Goal: Transaction & Acquisition: Book appointment/travel/reservation

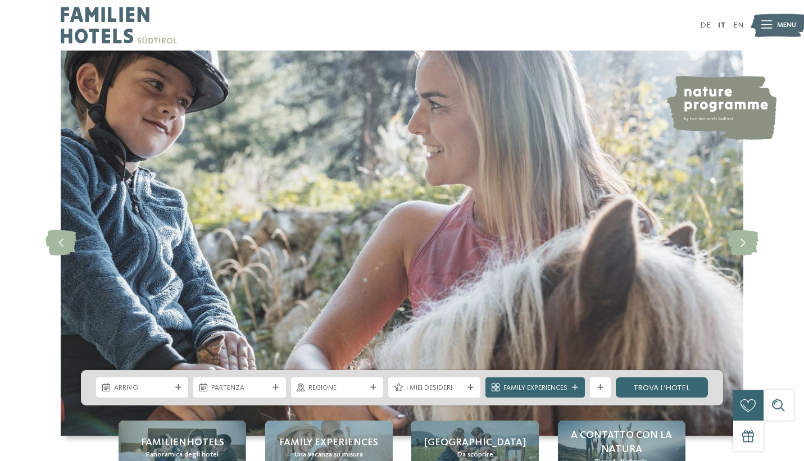
click at [461, 323] on img at bounding box center [402, 243] width 682 height 385
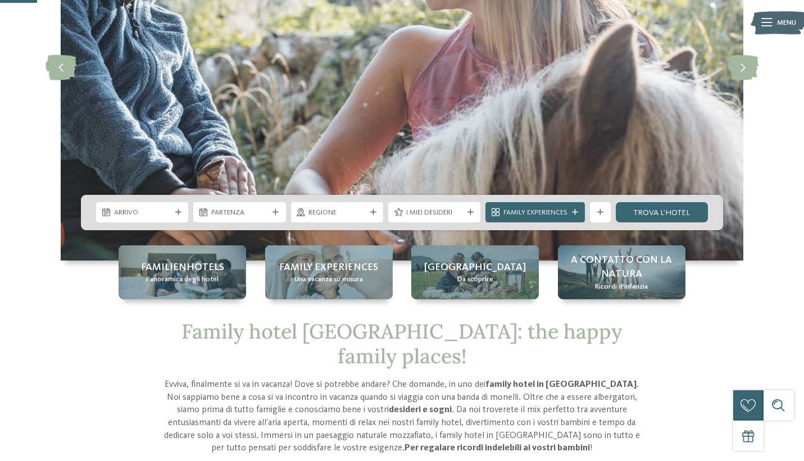
scroll to position [200, 0]
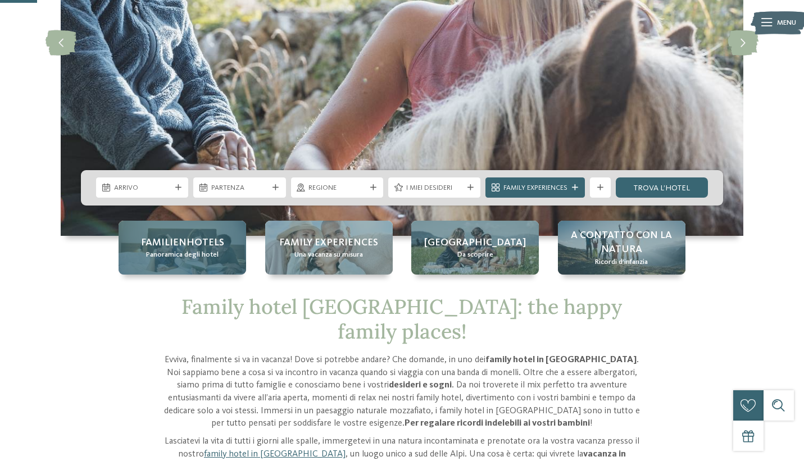
click at [195, 261] on div "Familienhotels Panoramica degli hotel" at bounding box center [183, 248] width 128 height 54
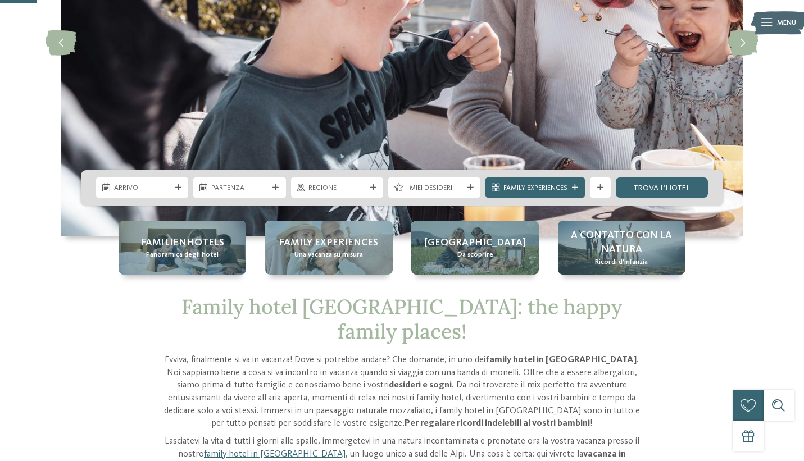
scroll to position [211, 0]
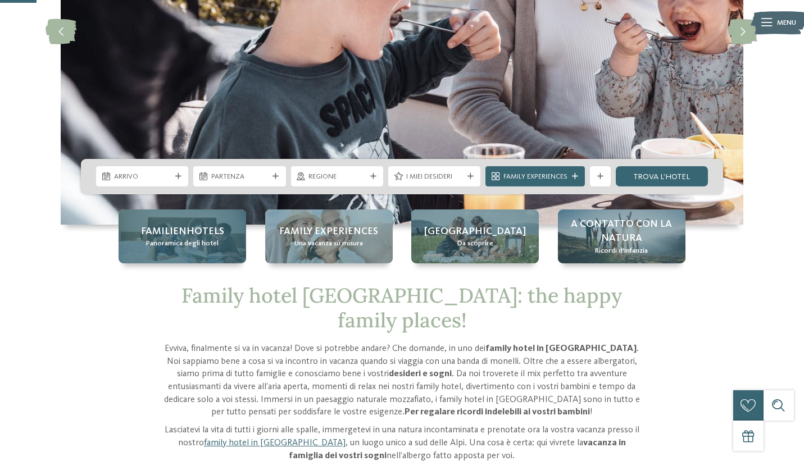
click at [211, 252] on div "Familienhotels Panoramica degli hotel" at bounding box center [183, 237] width 128 height 54
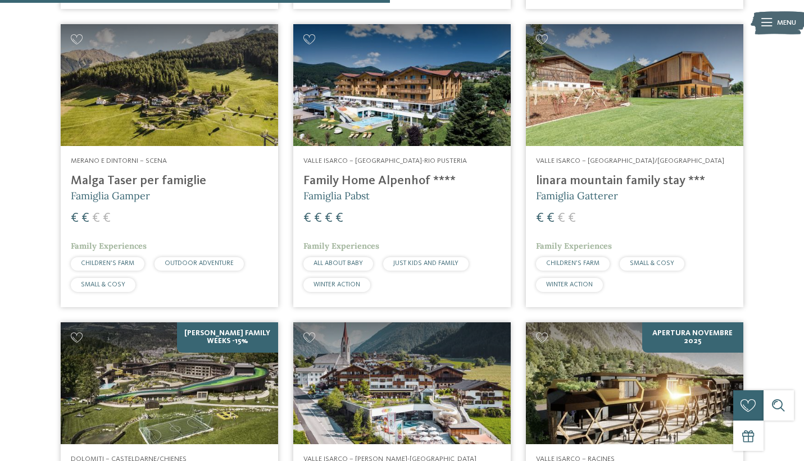
scroll to position [1608, 0]
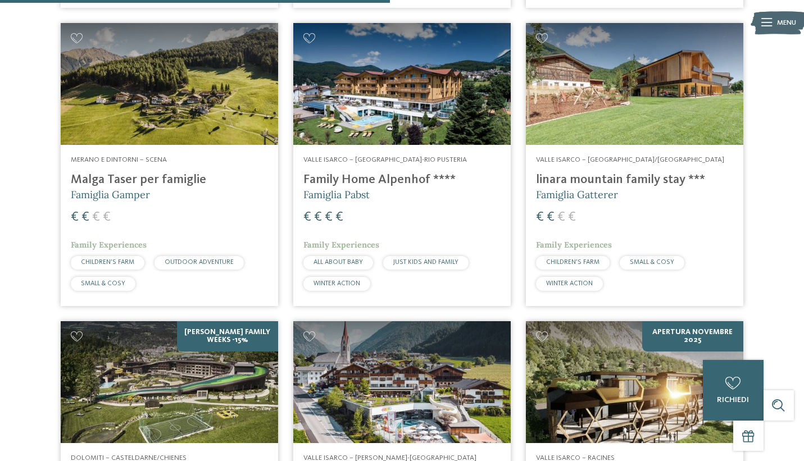
click at [143, 173] on h4 "Malga Taser per famiglie" at bounding box center [169, 179] width 197 height 15
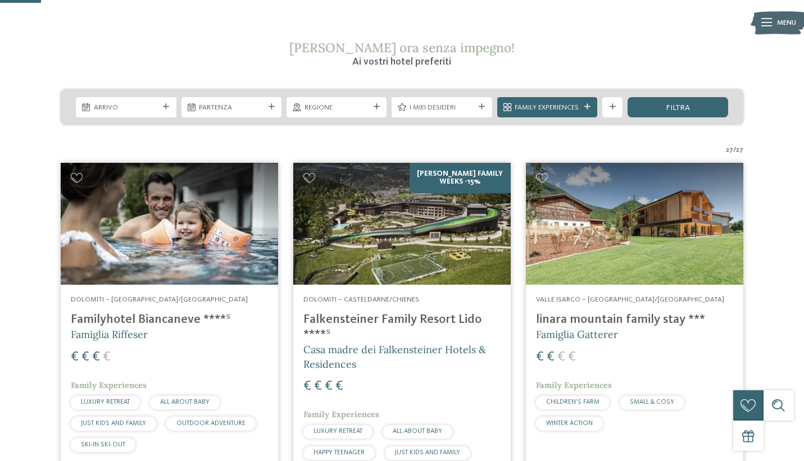
scroll to position [170, 0]
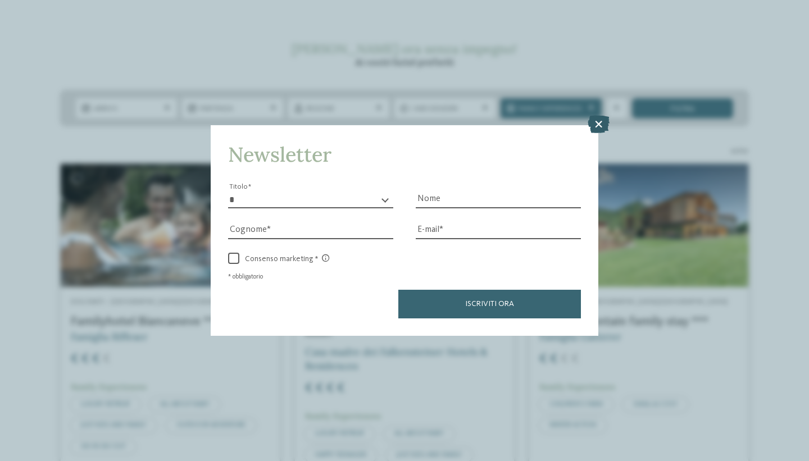
click at [594, 126] on icon at bounding box center [599, 124] width 22 height 18
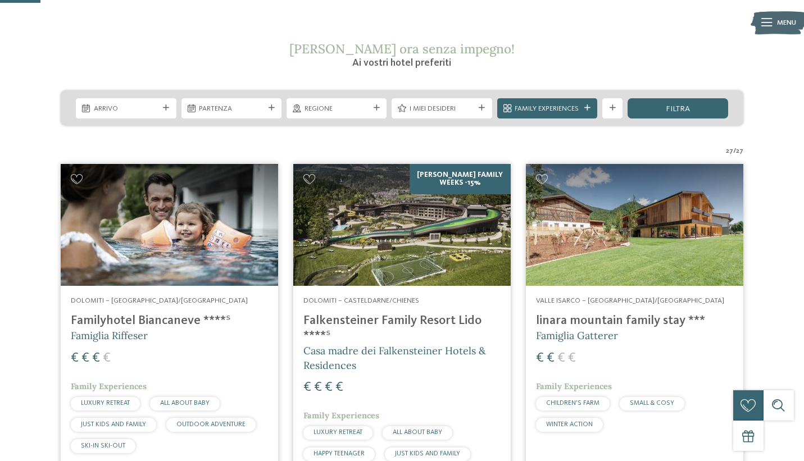
click at [107, 386] on span "Family Experiences" at bounding box center [109, 386] width 76 height 10
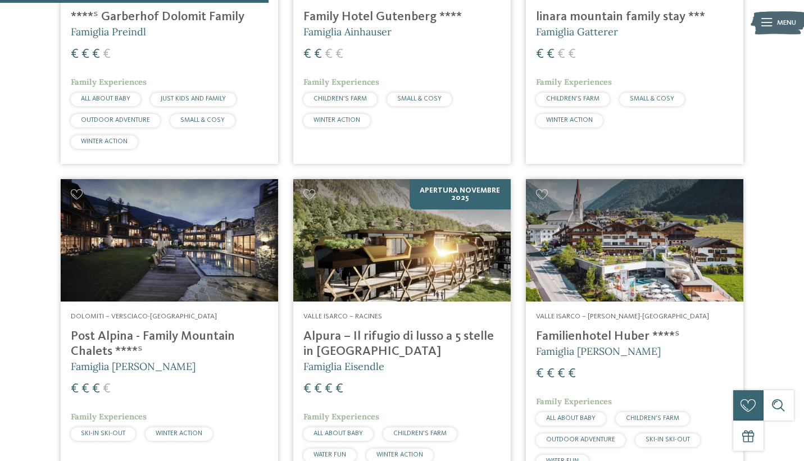
scroll to position [1119, 0]
